Goal: Transaction & Acquisition: Purchase product/service

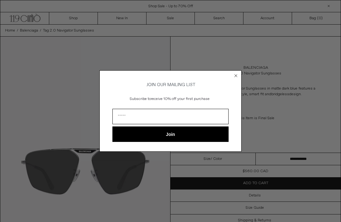
click at [238, 75] on circle "Close dialog" at bounding box center [236, 76] width 6 height 6
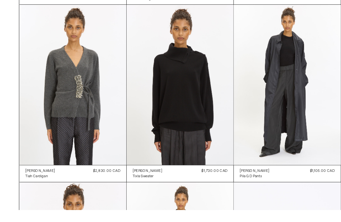
scroll to position [422, 0]
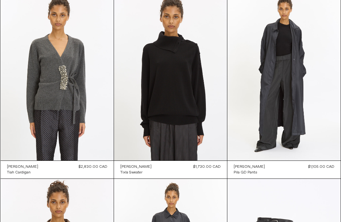
click at [293, 110] on at bounding box center [283, 76] width 113 height 170
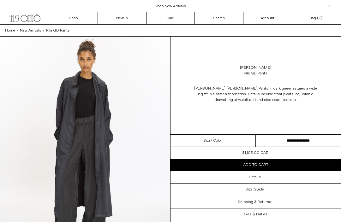
click at [220, 143] on span "/ Color" at bounding box center [216, 141] width 11 height 6
click at [282, 139] on select "**********" at bounding box center [298, 141] width 85 height 12
select select "**********"
click at [291, 190] on div "Size Guide" at bounding box center [256, 190] width 170 height 12
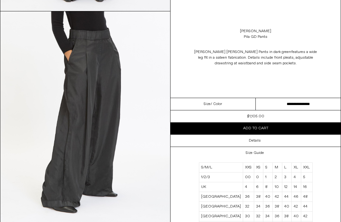
scroll to position [451, 0]
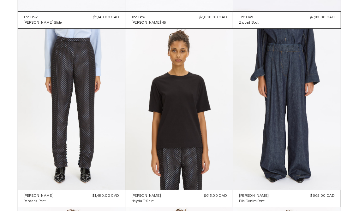
scroll to position [2274, 0]
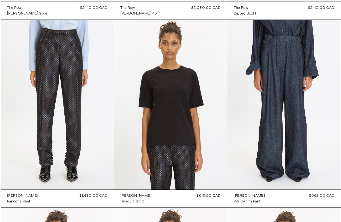
click at [43, 189] on at bounding box center [57, 105] width 113 height 170
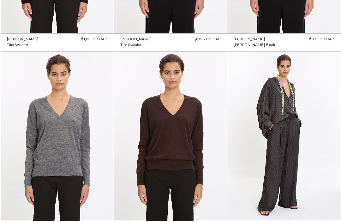
scroll to position [6383, 0]
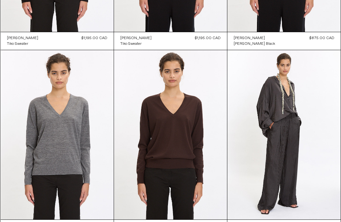
click at [292, 153] on at bounding box center [283, 135] width 113 height 170
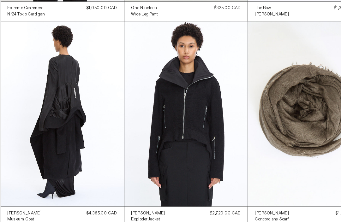
scroll to position [9610, 0]
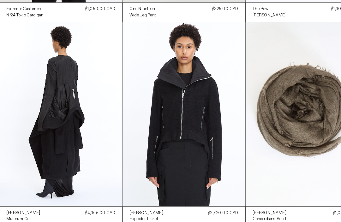
click at [40, 196] on div "Rick Owens Museum Coat Regular price $4,365.00 CAD Sold out Sale price $4,365.0…" at bounding box center [57, 199] width 113 height 18
click at [73, 159] on at bounding box center [57, 106] width 113 height 170
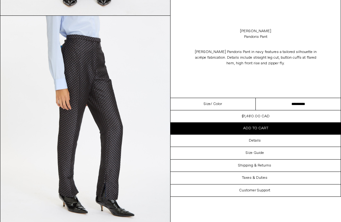
scroll to position [214, 0]
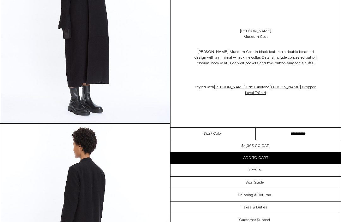
scroll to position [527, 0]
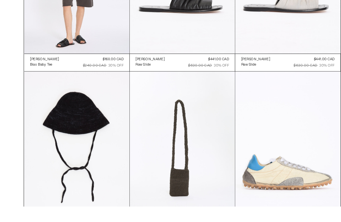
scroll to position [13731, 0]
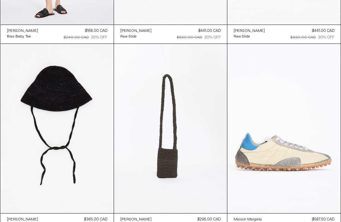
click at [48, 222] on div "Lauren Manoogian Crochet Sun Hat Regular price $365.00 CAD $730.00 CAD 50% OFF …" at bounding box center [57, 223] width 113 height 19
click at [75, 130] on at bounding box center [57, 129] width 113 height 170
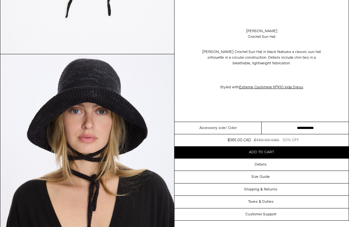
scroll to position [193, 0]
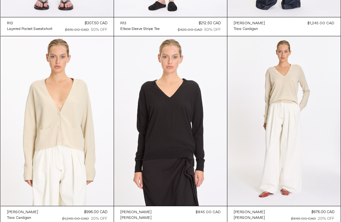
scroll to position [19609, 0]
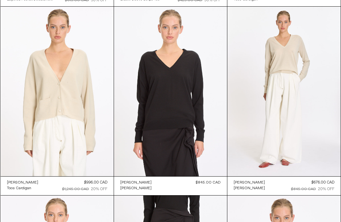
click at [298, 132] on at bounding box center [283, 92] width 113 height 170
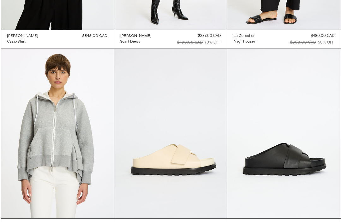
scroll to position [29798, 0]
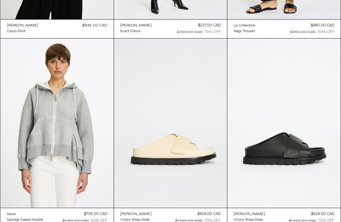
click at [301, 138] on at bounding box center [283, 124] width 113 height 170
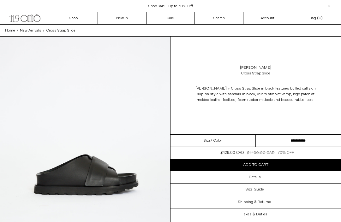
click at [228, 135] on div "Size / Color" at bounding box center [213, 141] width 85 height 12
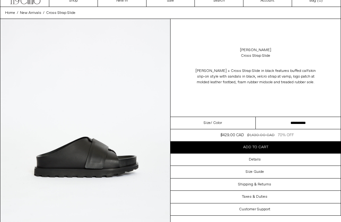
click at [215, 121] on span "/ Color" at bounding box center [216, 123] width 11 height 6
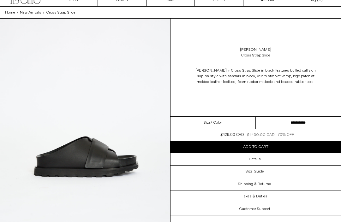
scroll to position [43, 0]
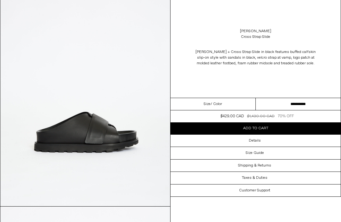
click at [242, 107] on div "Size / Color" at bounding box center [213, 104] width 85 height 12
click at [220, 108] on div "Size / Color" at bounding box center [213, 104] width 85 height 12
click at [227, 102] on div "Size / Color" at bounding box center [213, 104] width 85 height 12
click at [224, 103] on div "Size / Color" at bounding box center [213, 104] width 85 height 12
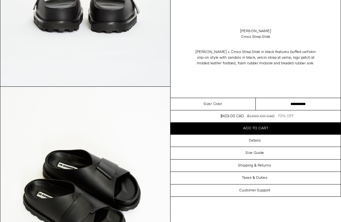
scroll to position [801, 0]
click at [218, 101] on span "/ Color" at bounding box center [216, 104] width 11 height 6
click at [216, 102] on span "/ Color" at bounding box center [216, 104] width 11 height 6
click at [222, 104] on span "/ Color" at bounding box center [216, 104] width 11 height 6
click at [278, 156] on div "Size Guide" at bounding box center [256, 153] width 170 height 12
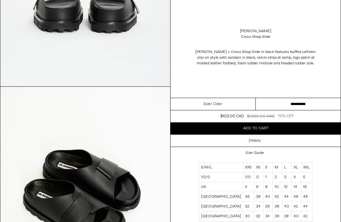
scroll to position [792, 0]
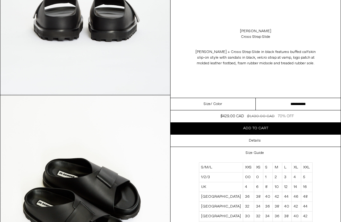
click at [278, 105] on select "**********" at bounding box center [298, 104] width 85 height 12
select select "**********"
click at [290, 130] on button "Add to cart" at bounding box center [256, 129] width 170 height 12
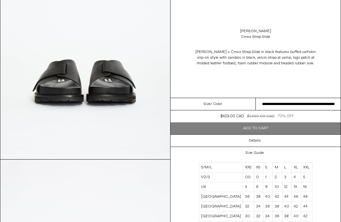
scroll to position [273, 0]
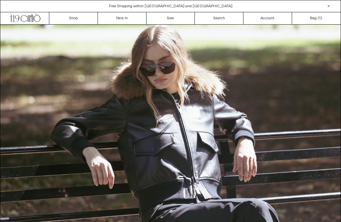
click at [176, 15] on link "Sale" at bounding box center [171, 18] width 49 height 12
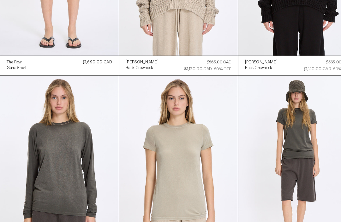
scroll to position [344, 0]
